Goal: Transaction & Acquisition: Purchase product/service

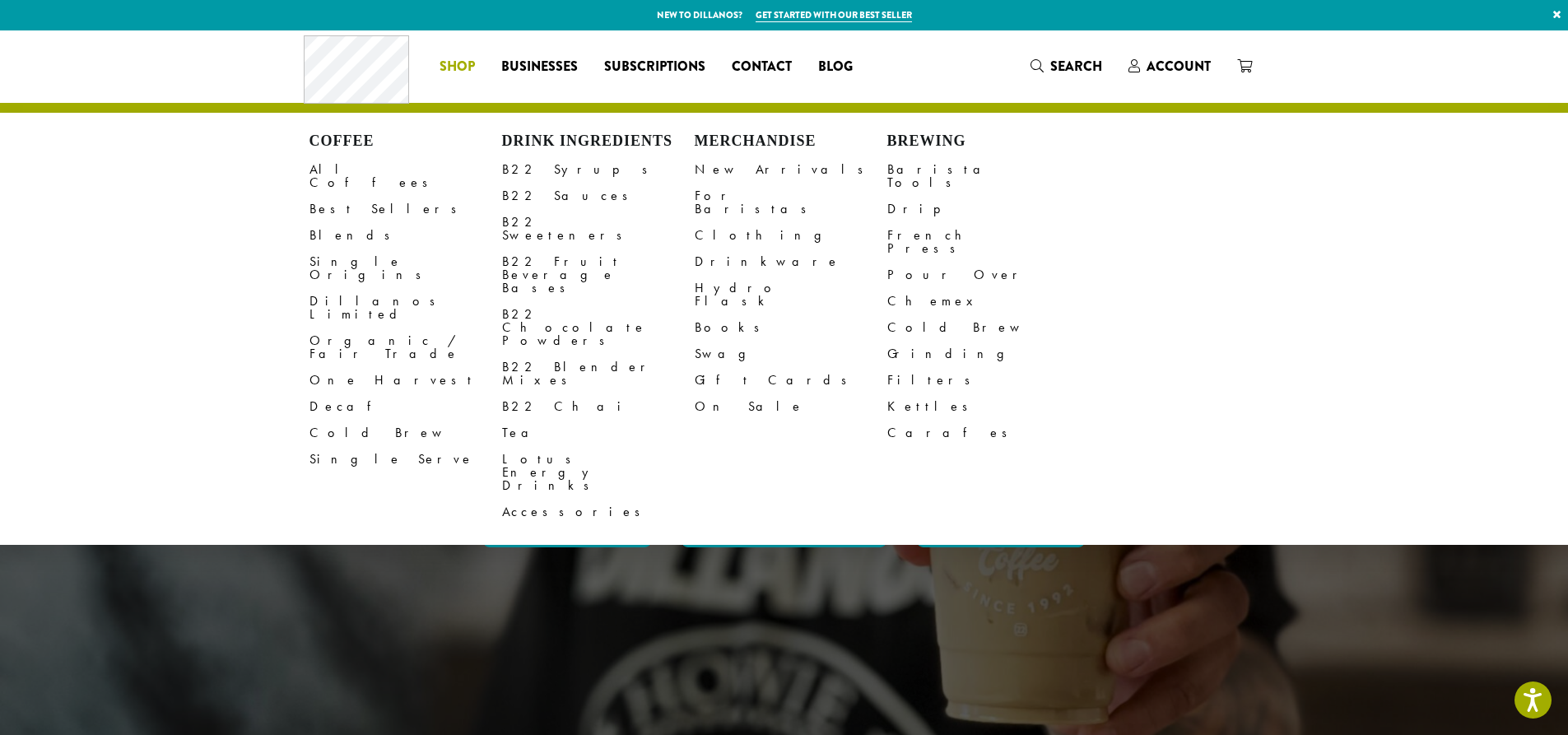
click at [445, 76] on li "Coffee All Coffees Best Sellers Blends Single Origins Dillanos Limited Organic …" at bounding box center [457, 66] width 61 height 27
click at [358, 288] on link "Dillanos Limited" at bounding box center [406, 307] width 193 height 39
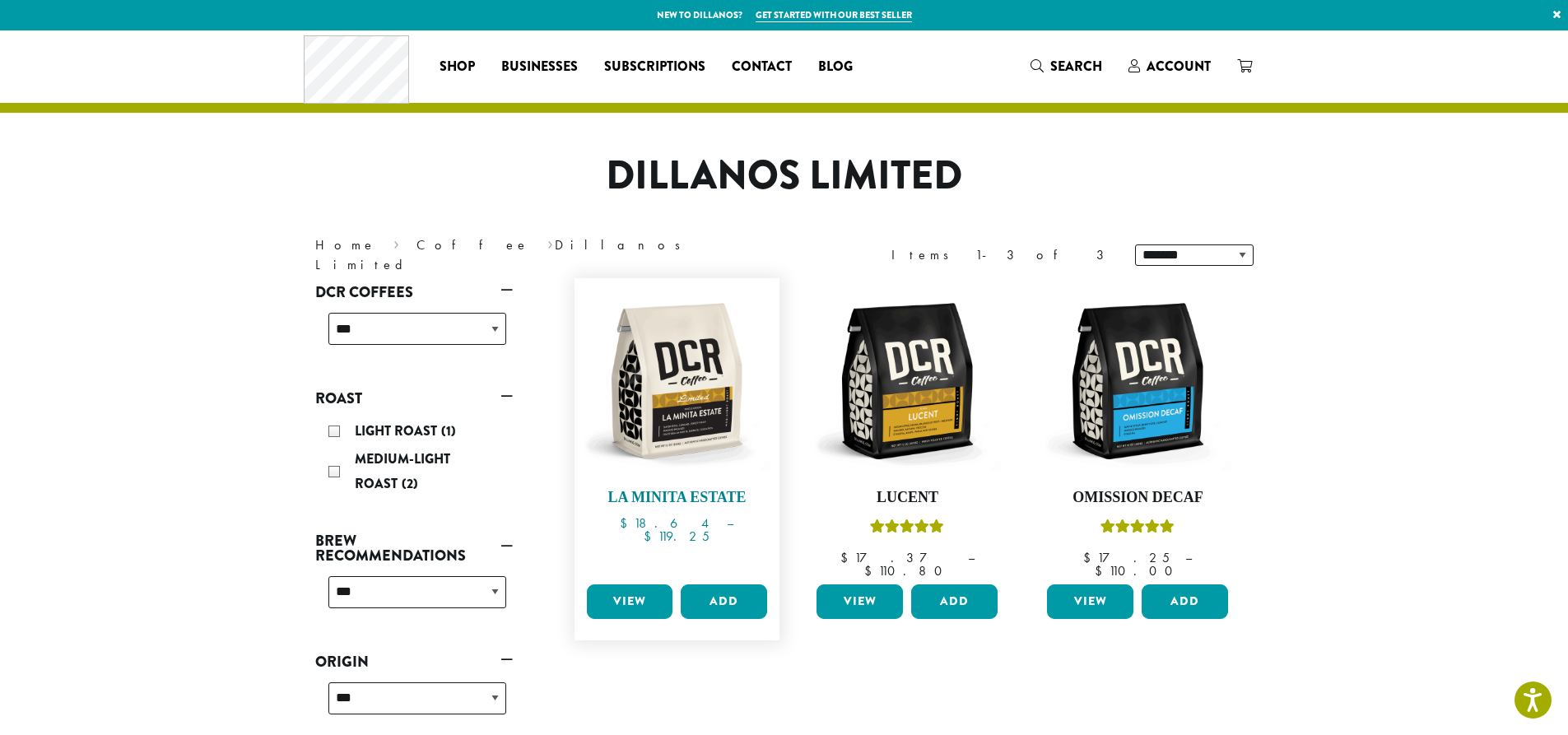
click at [691, 420] on img at bounding box center [677, 380] width 189 height 189
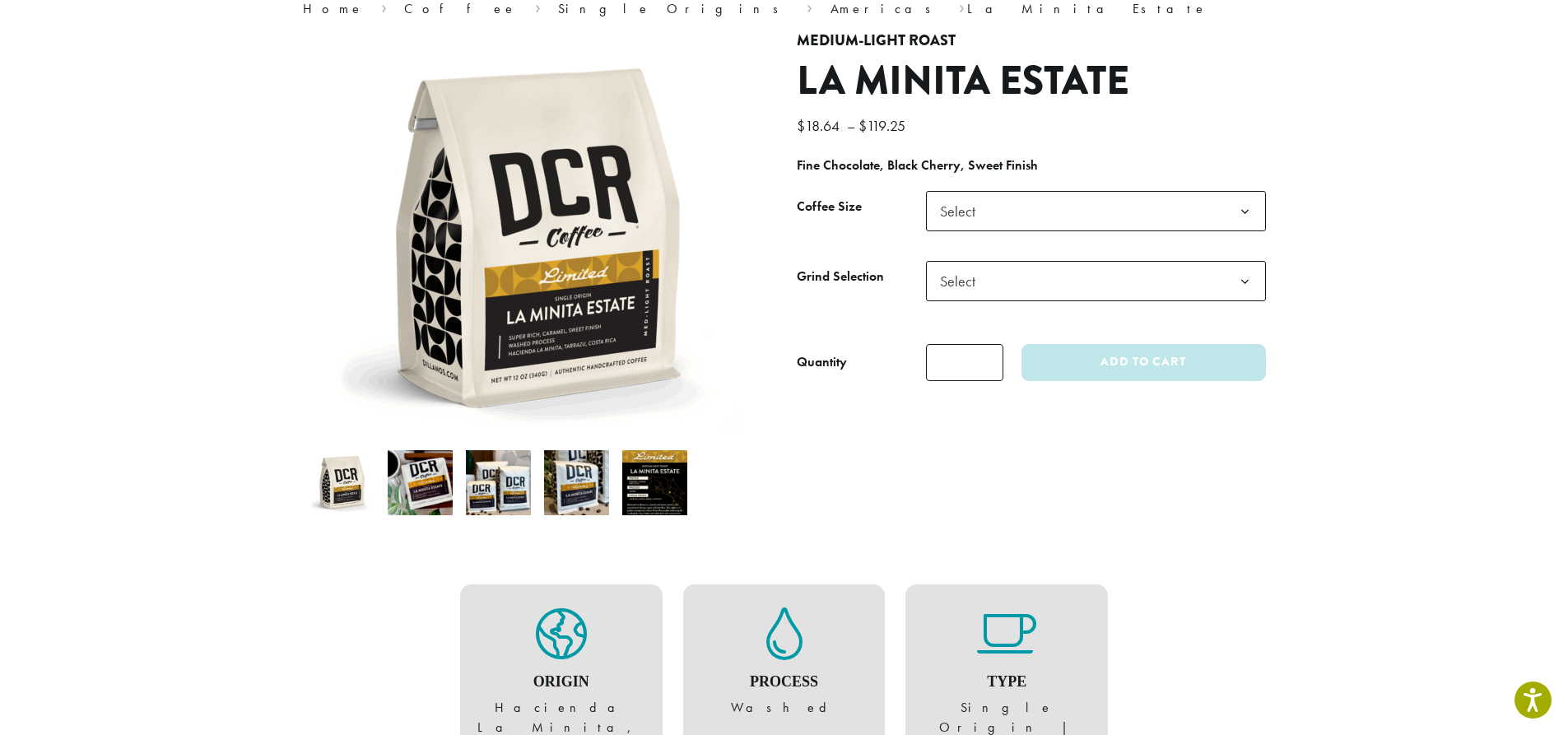
scroll to position [121, 0]
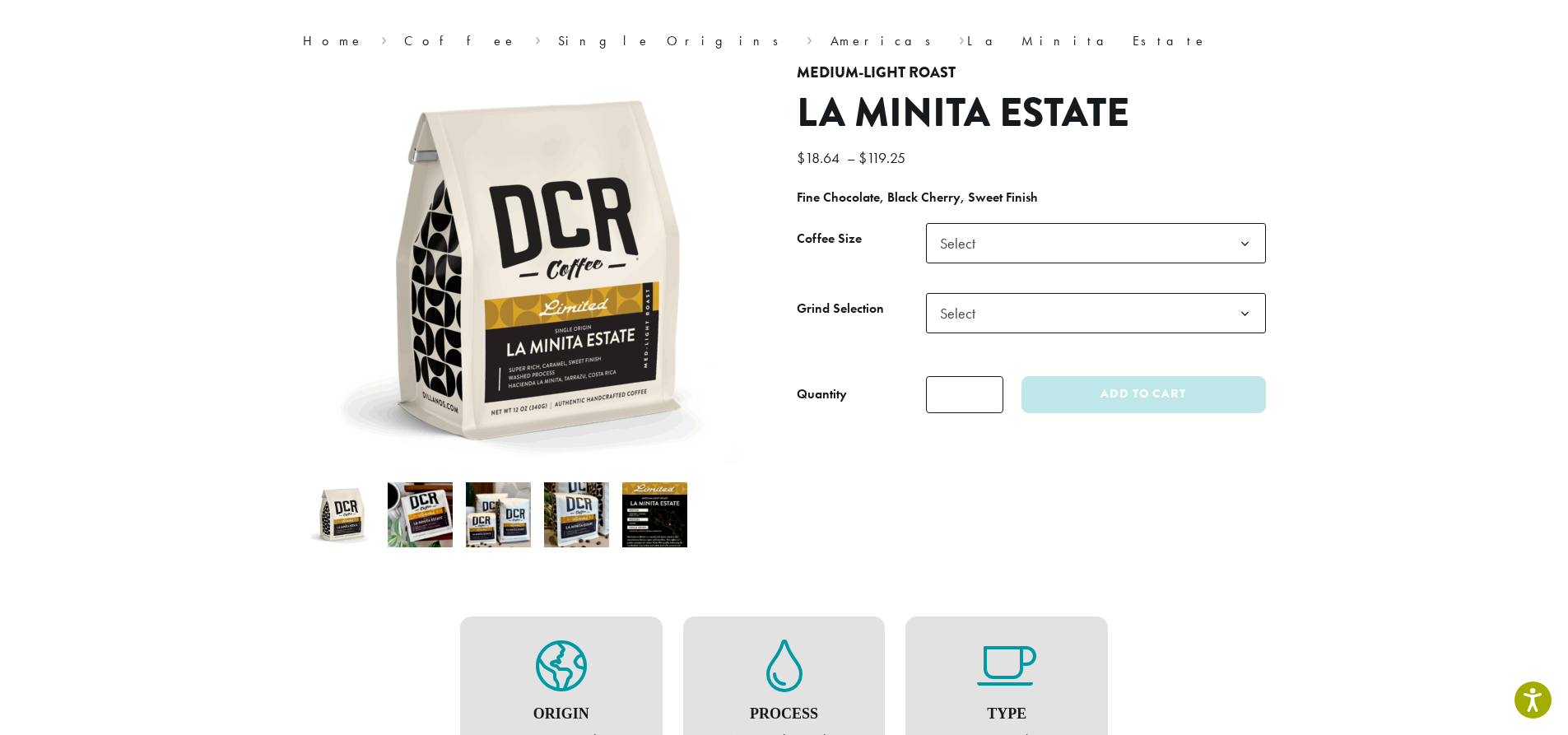
click at [664, 526] on img at bounding box center [655, 514] width 65 height 65
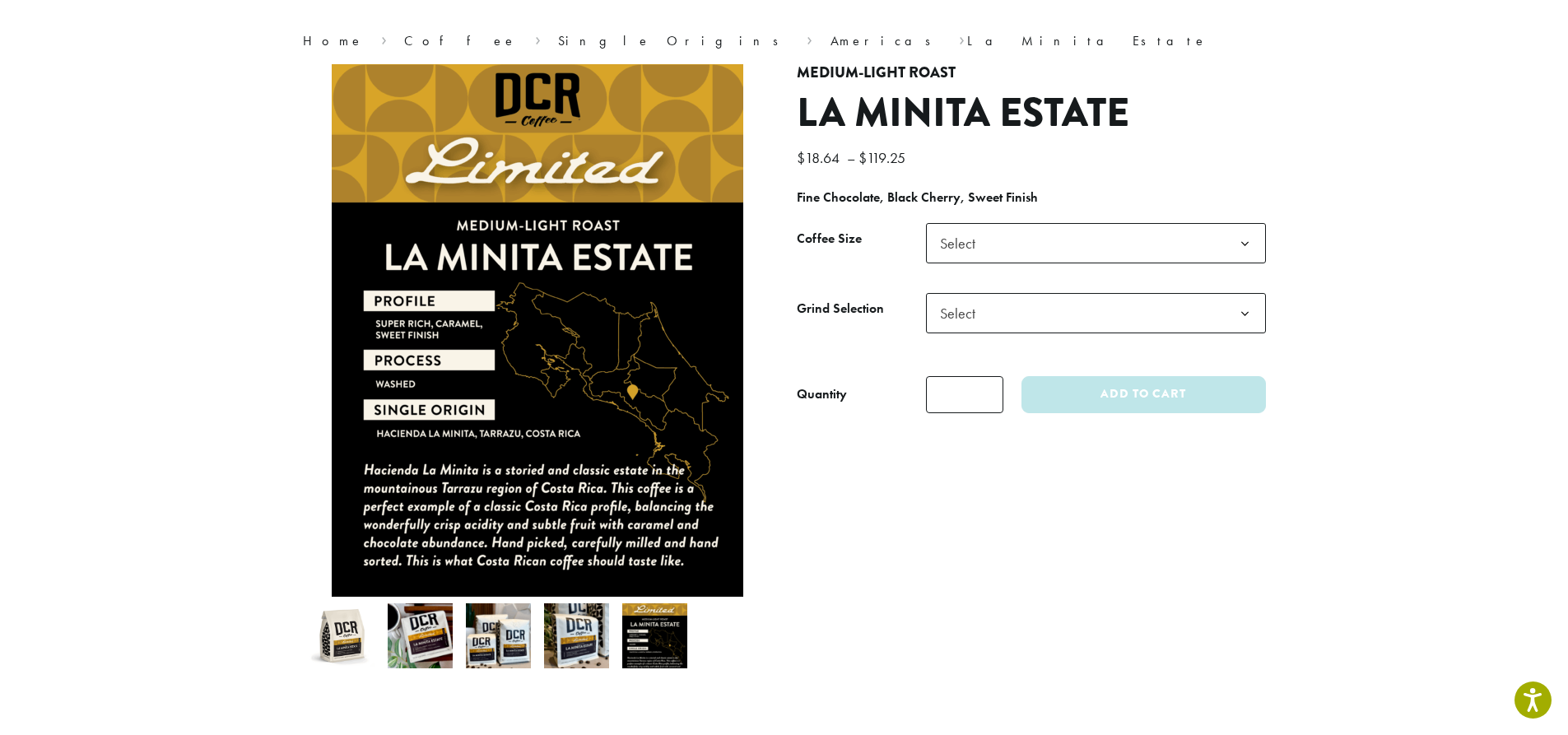
click at [339, 640] on img at bounding box center [342, 635] width 65 height 65
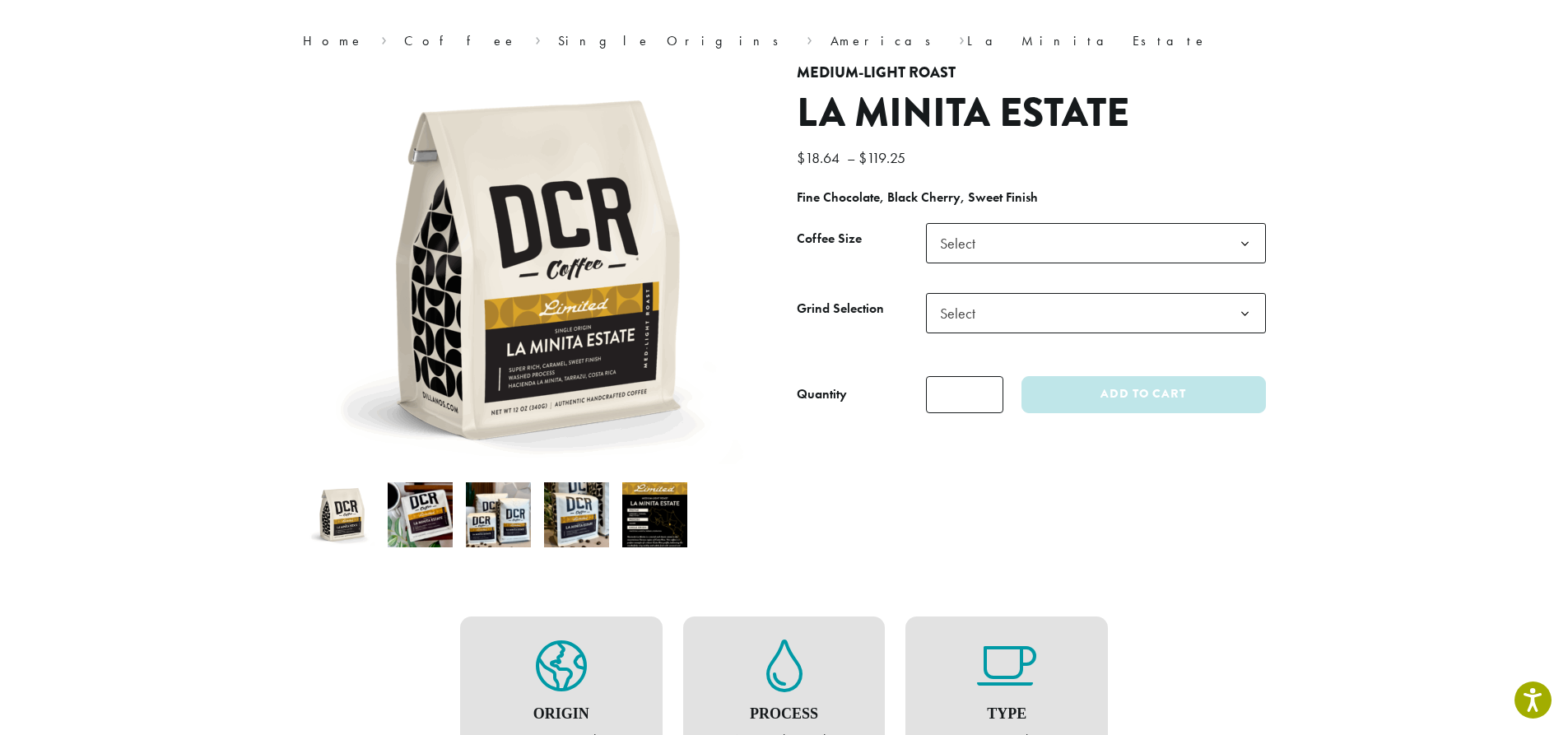
click at [432, 499] on img at bounding box center [420, 514] width 65 height 65
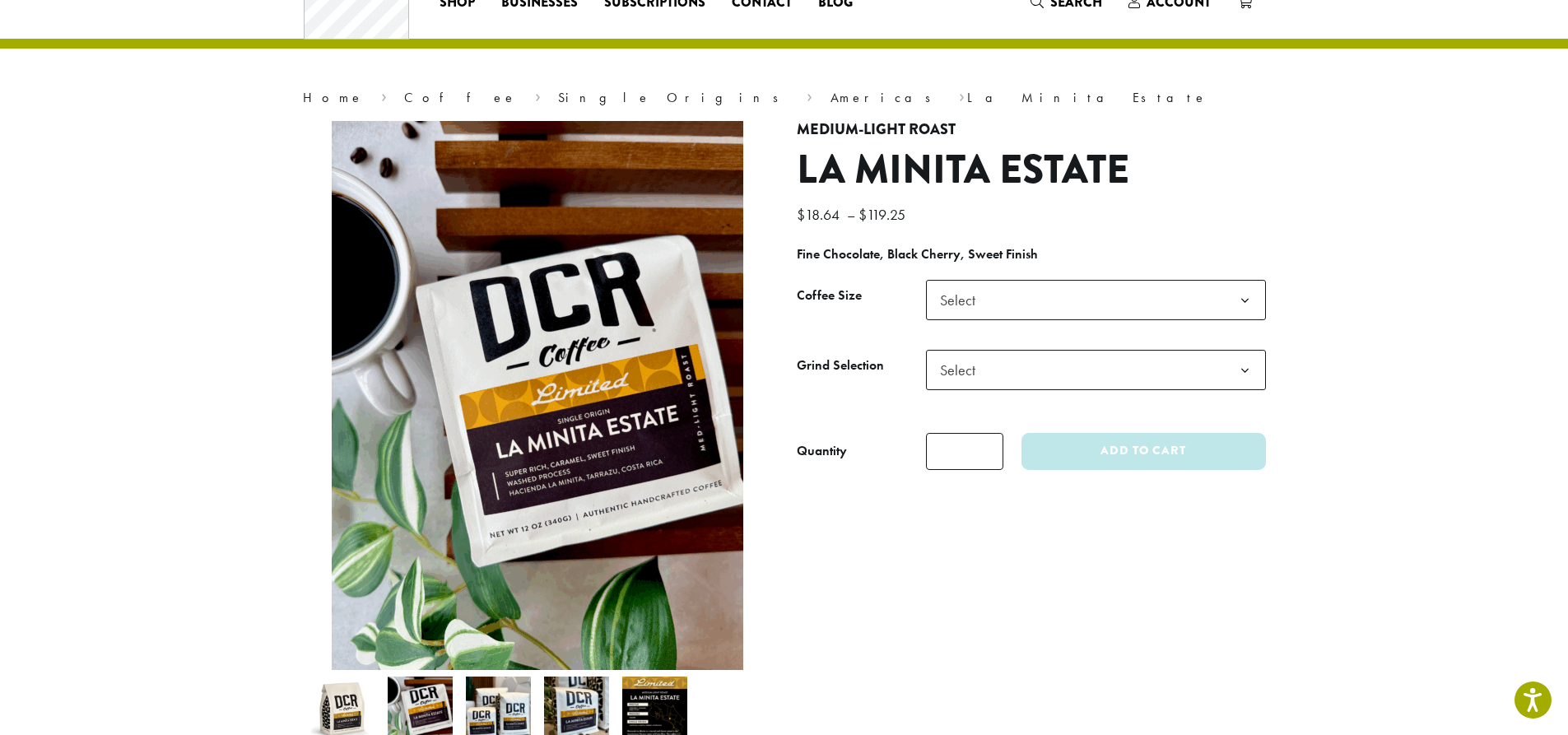
scroll to position [0, 0]
